Goal: Use online tool/utility

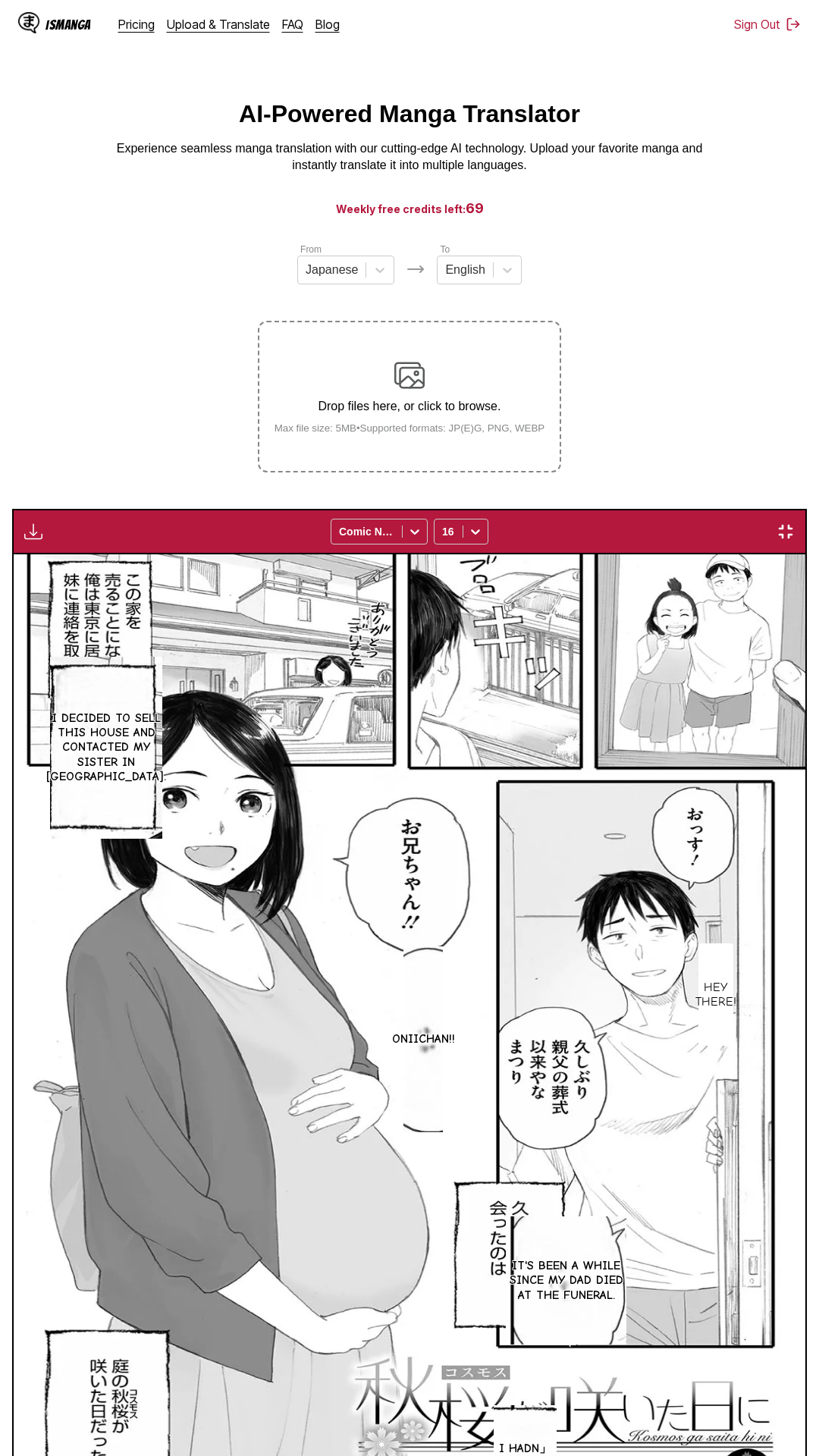
scroll to position [95, 0]
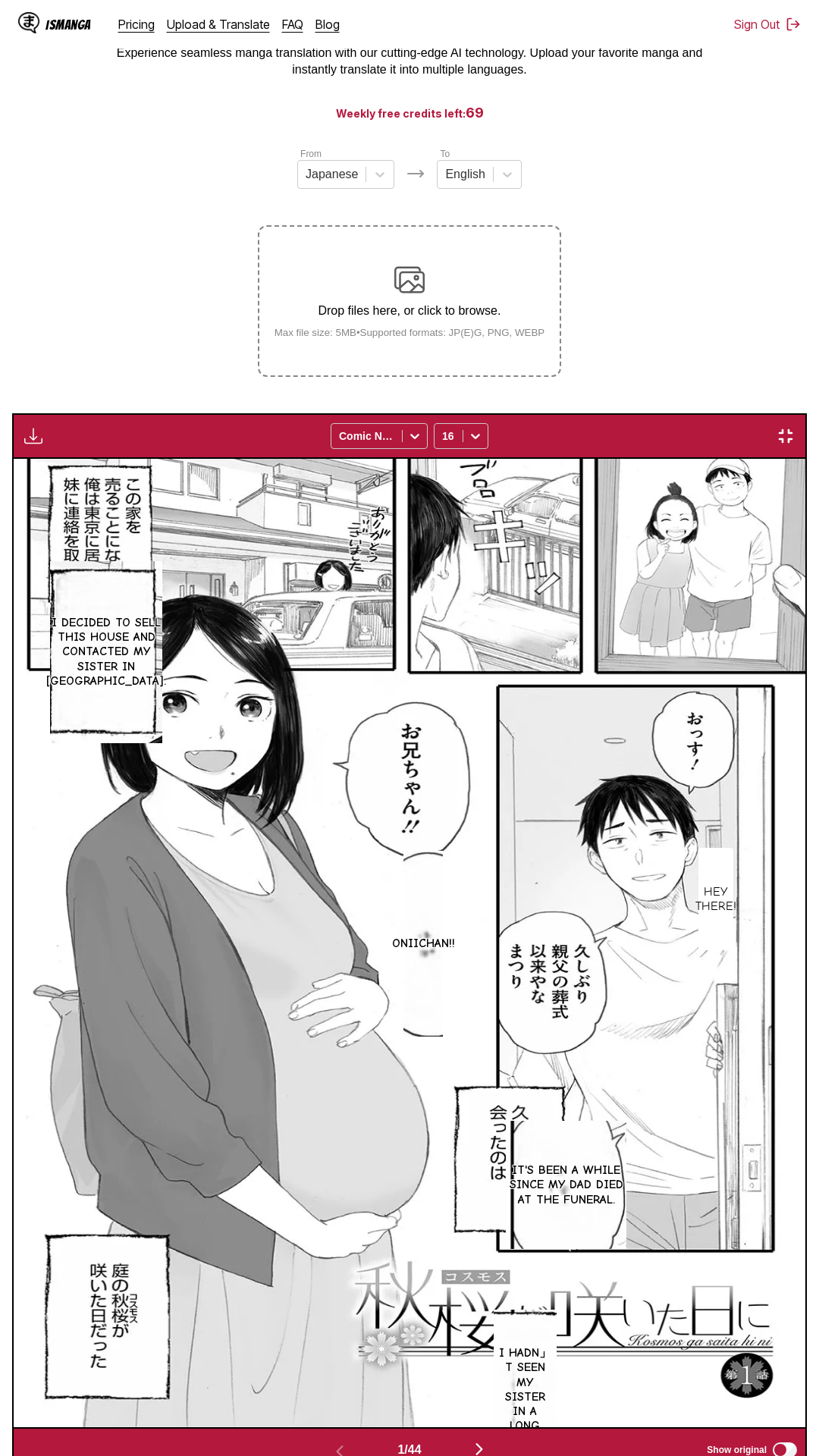
click at [695, 459] on div "I decided to sell this house and contacted my sister in [GEOGRAPHIC_DATA]. Hey …" at bounding box center [409, 943] width 791 height 969
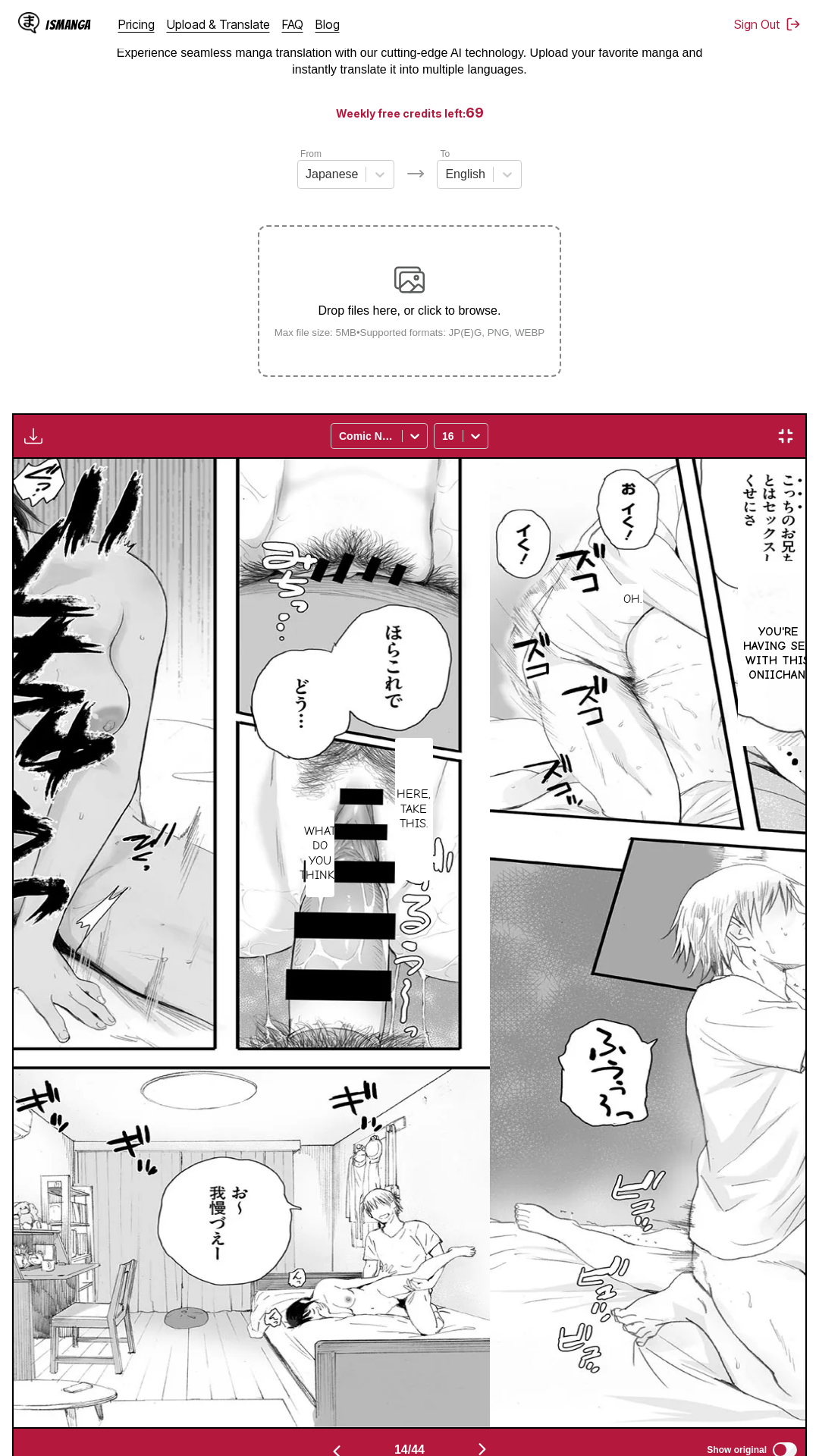
scroll to position [0, 11419]
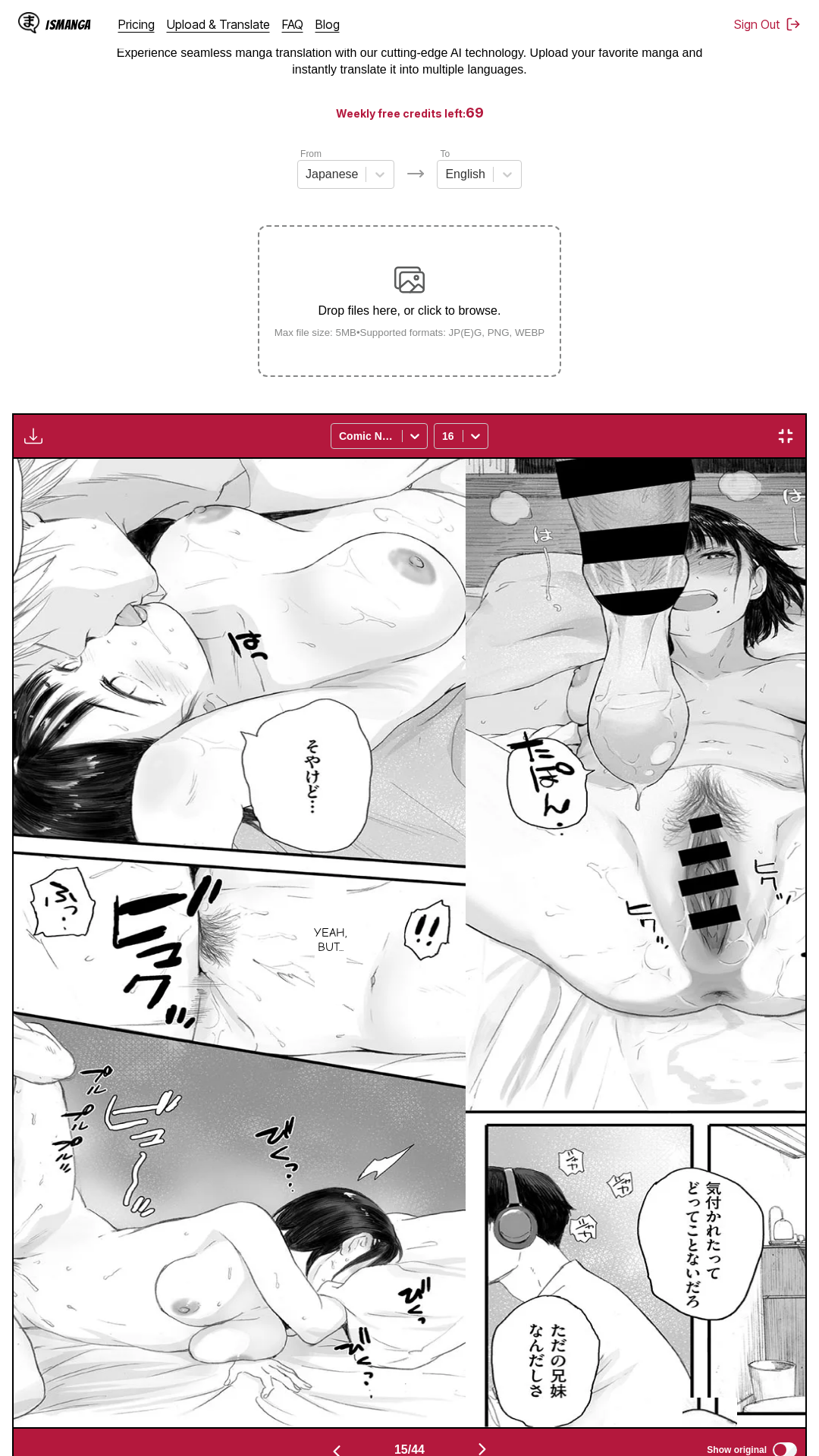
click at [804, 1427] on div "15 / 44 Show original" at bounding box center [409, 1449] width 794 height 45
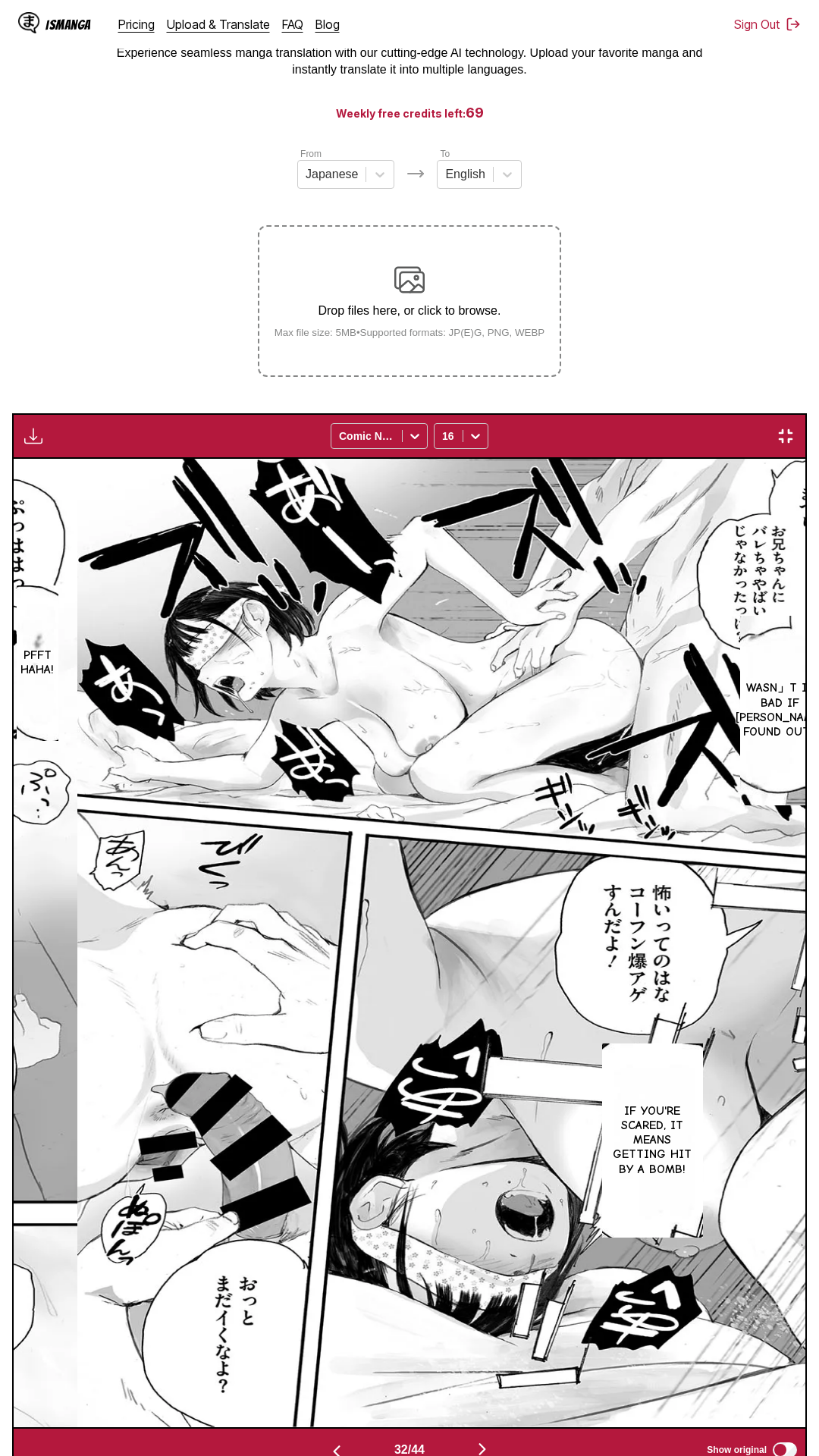
scroll to position [0, 0]
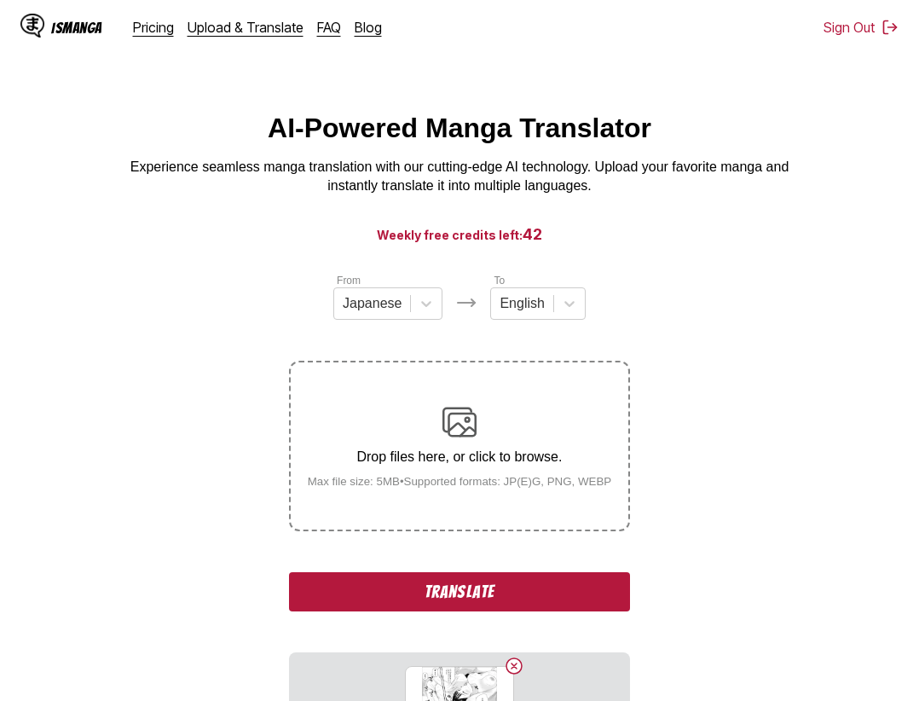
click at [454, 602] on button "Translate" at bounding box center [459, 591] width 341 height 39
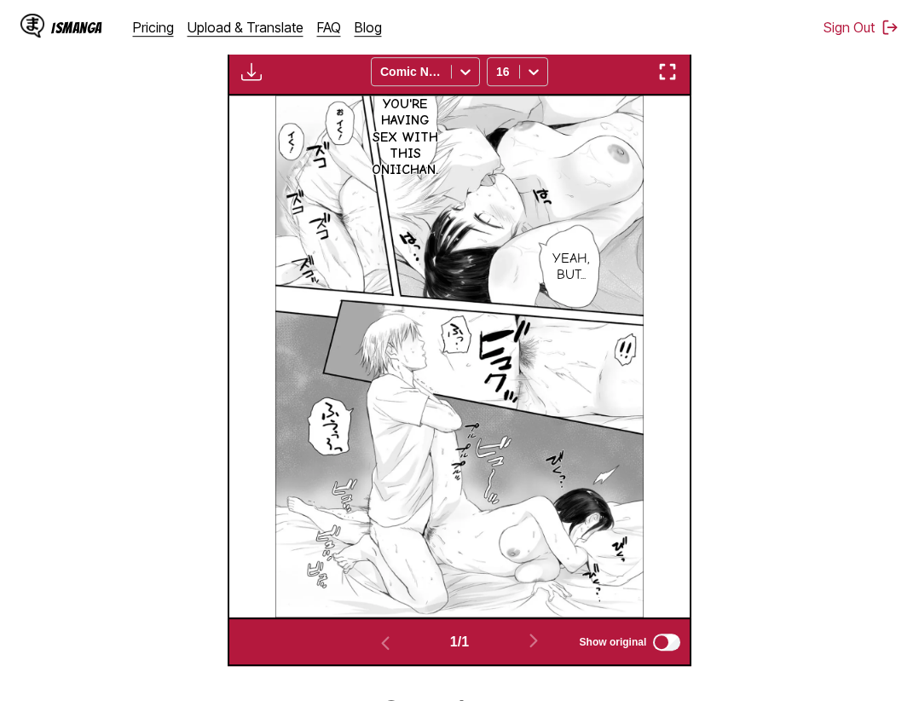
scroll to position [438, 0]
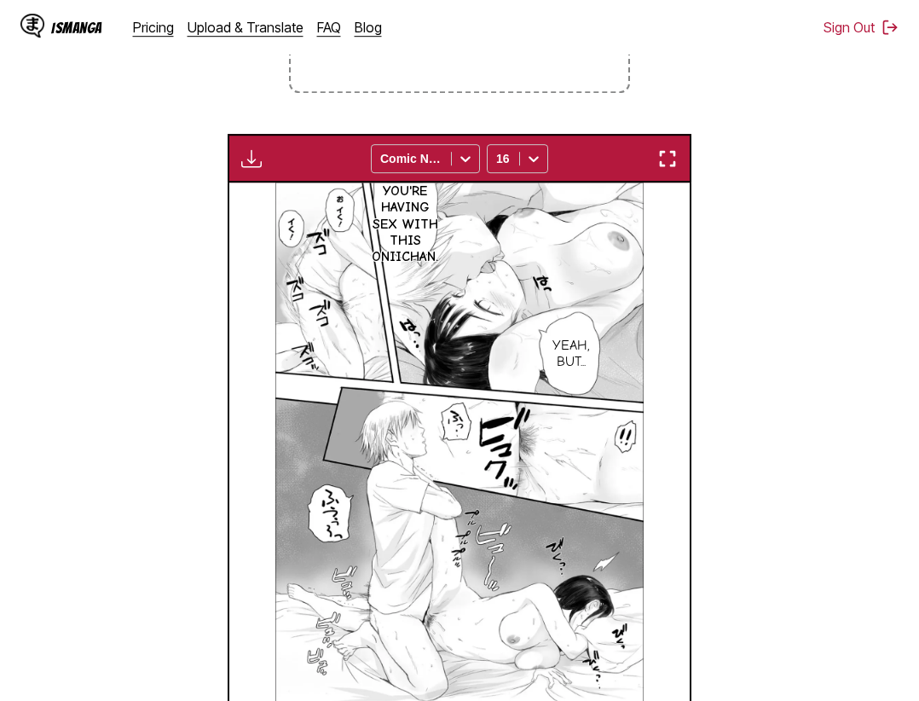
click at [665, 159] on img "button" at bounding box center [667, 158] width 20 height 20
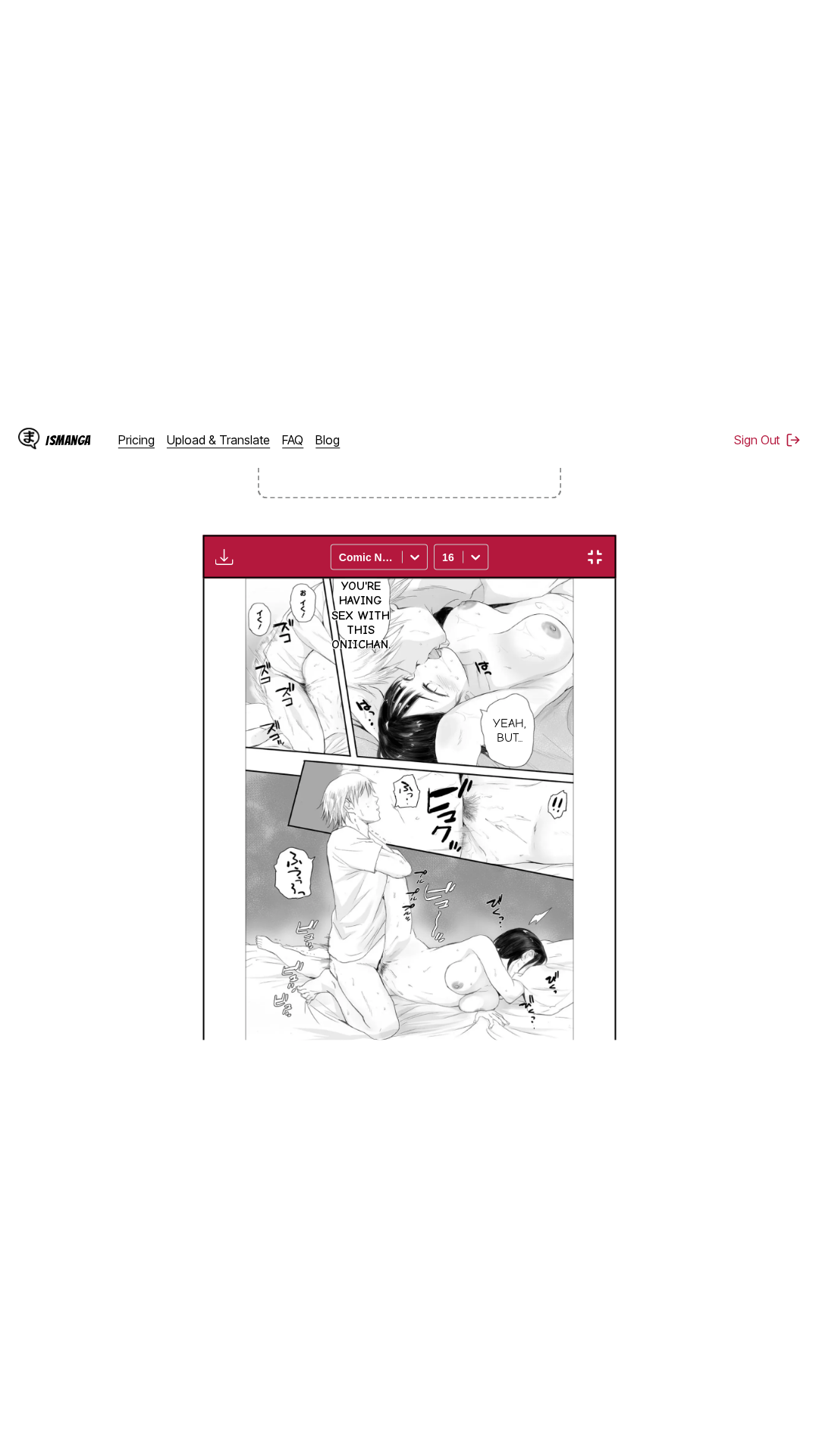
scroll to position [95, 0]
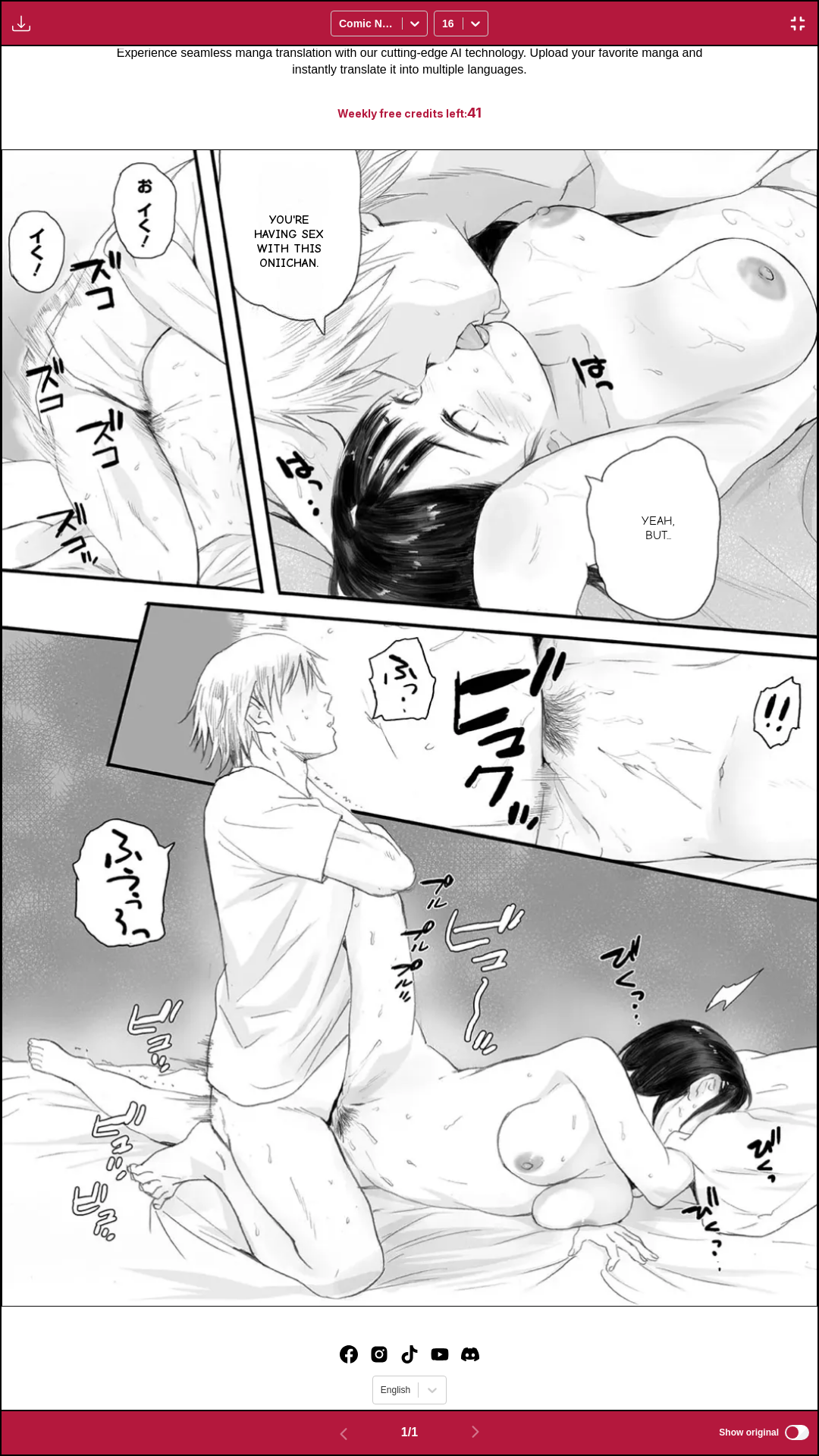
click at [696, 64] on div "You're having sex with this oniichan. Yeah, but..." at bounding box center [409, 728] width 815 height 1363
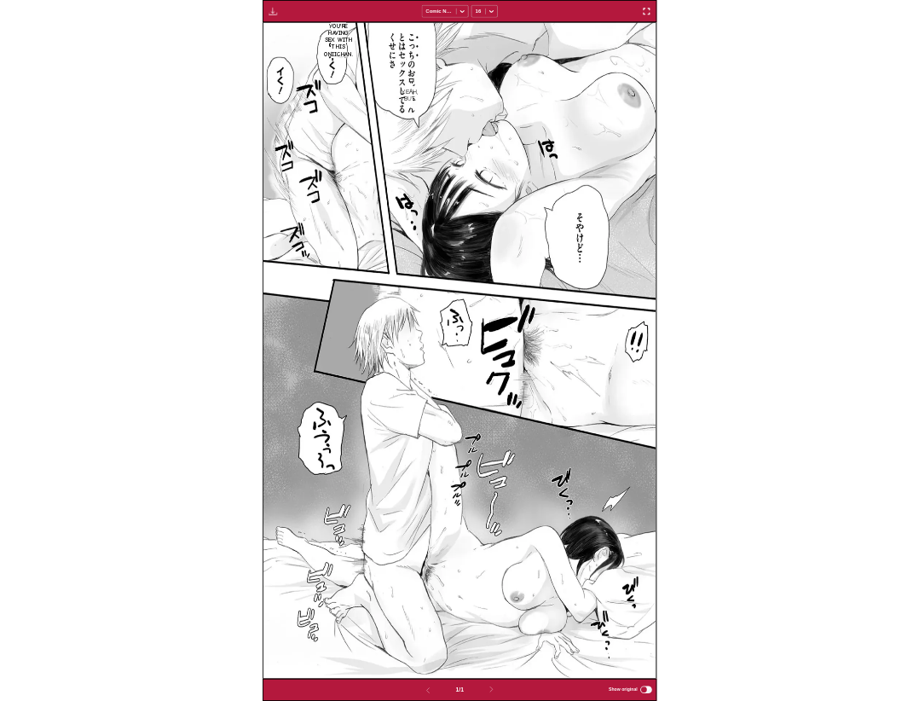
scroll to position [444, 0]
